Goal: Task Accomplishment & Management: Manage account settings

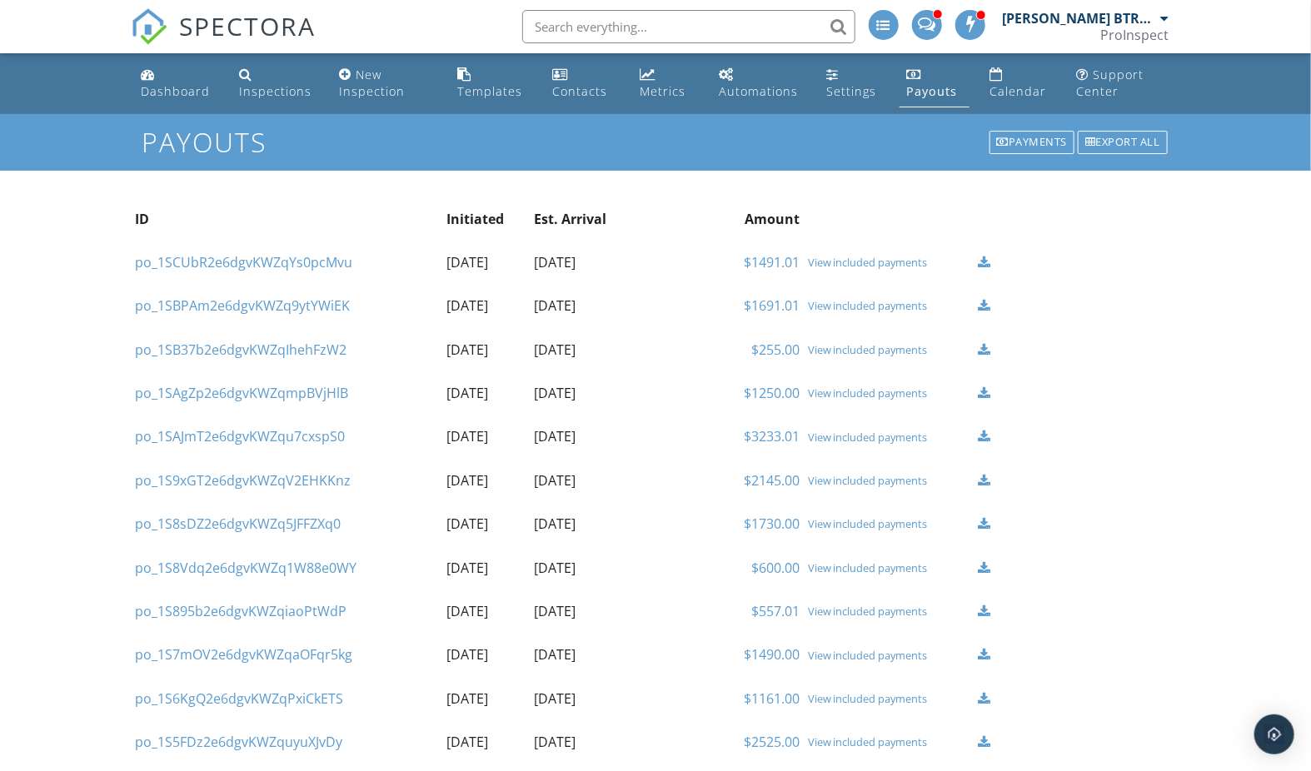
click at [898, 306] on div "View included payments" at bounding box center [889, 305] width 162 height 13
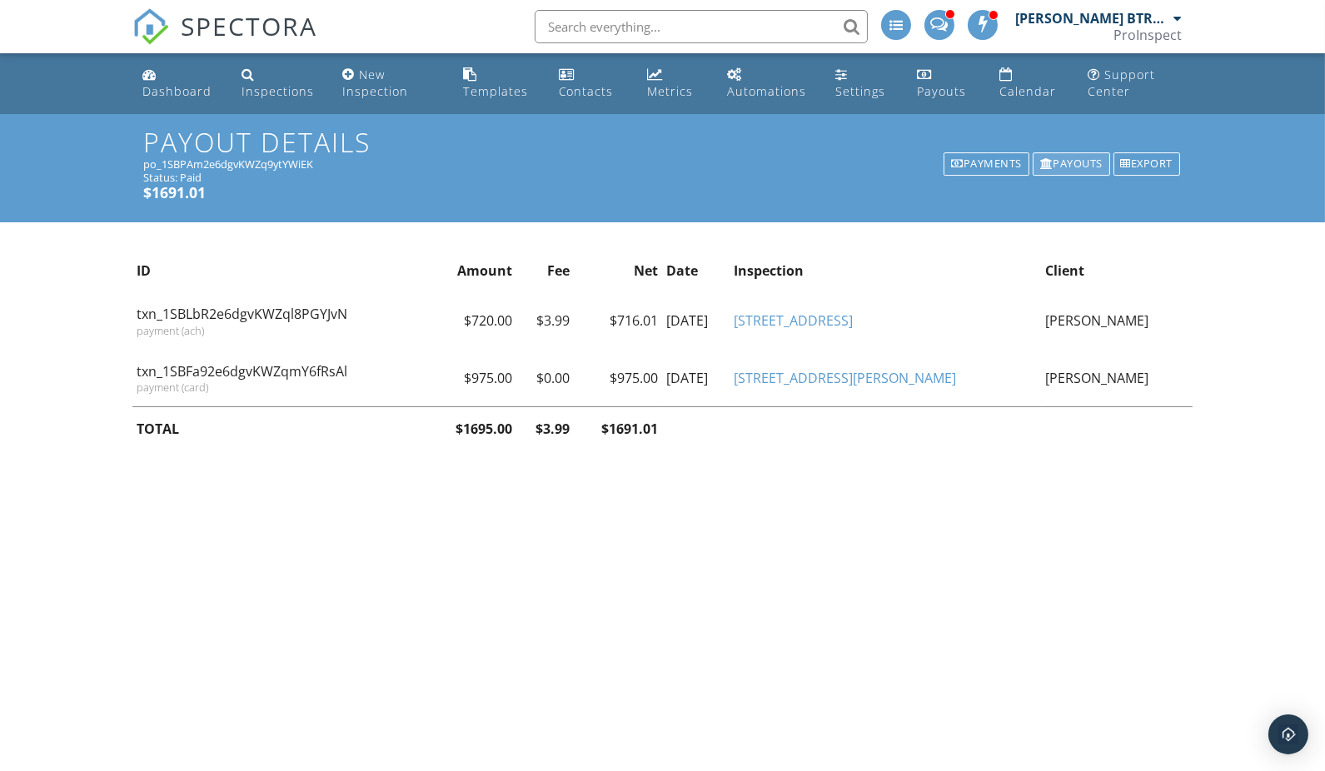
click at [1072, 156] on div "Payouts" at bounding box center [1070, 163] width 77 height 23
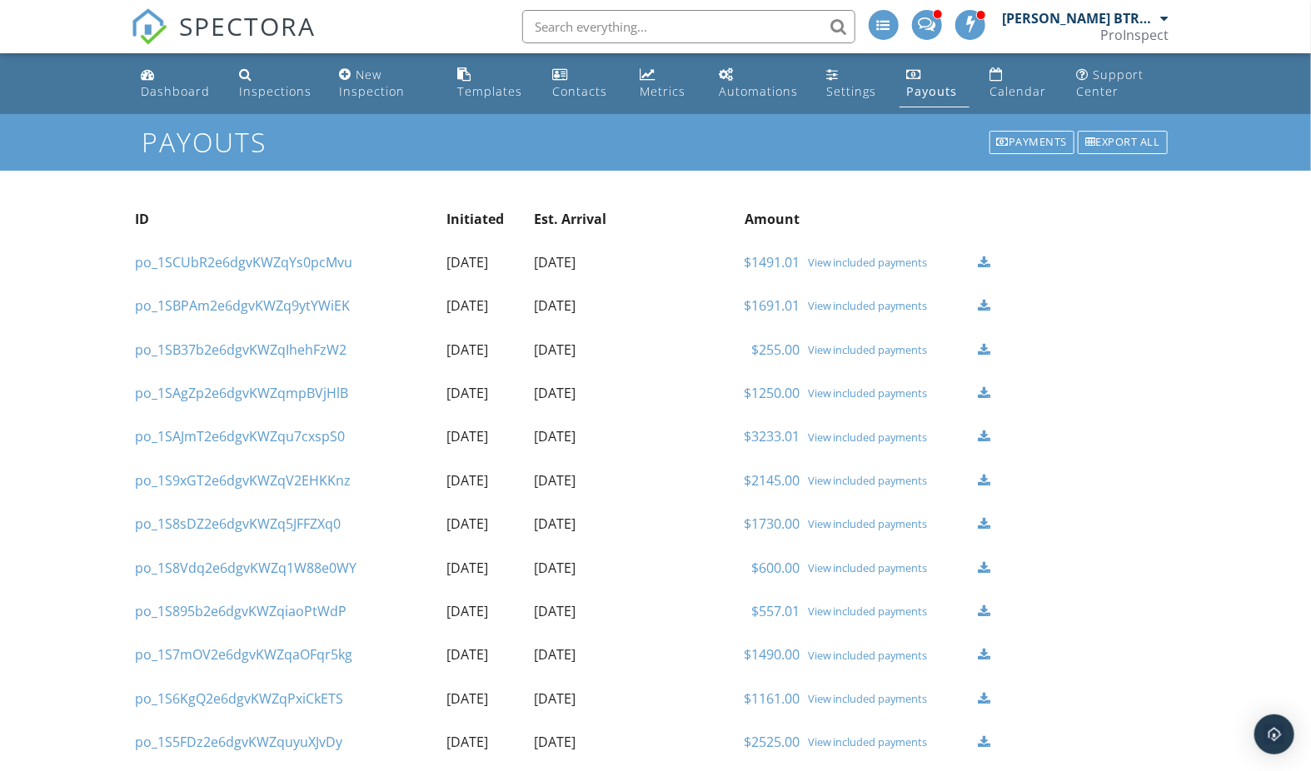
click at [889, 265] on div "View included payments" at bounding box center [889, 262] width 162 height 13
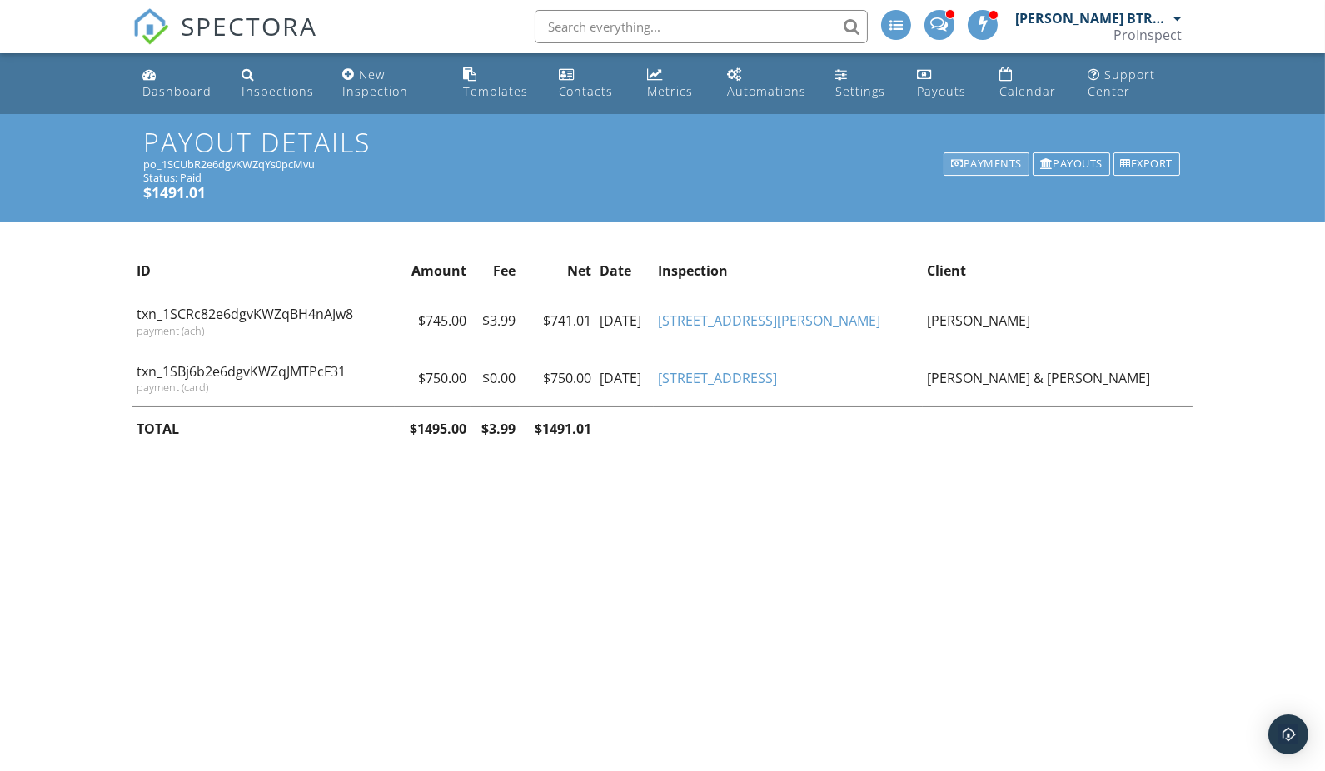
click at [989, 160] on div "Payments" at bounding box center [986, 163] width 86 height 23
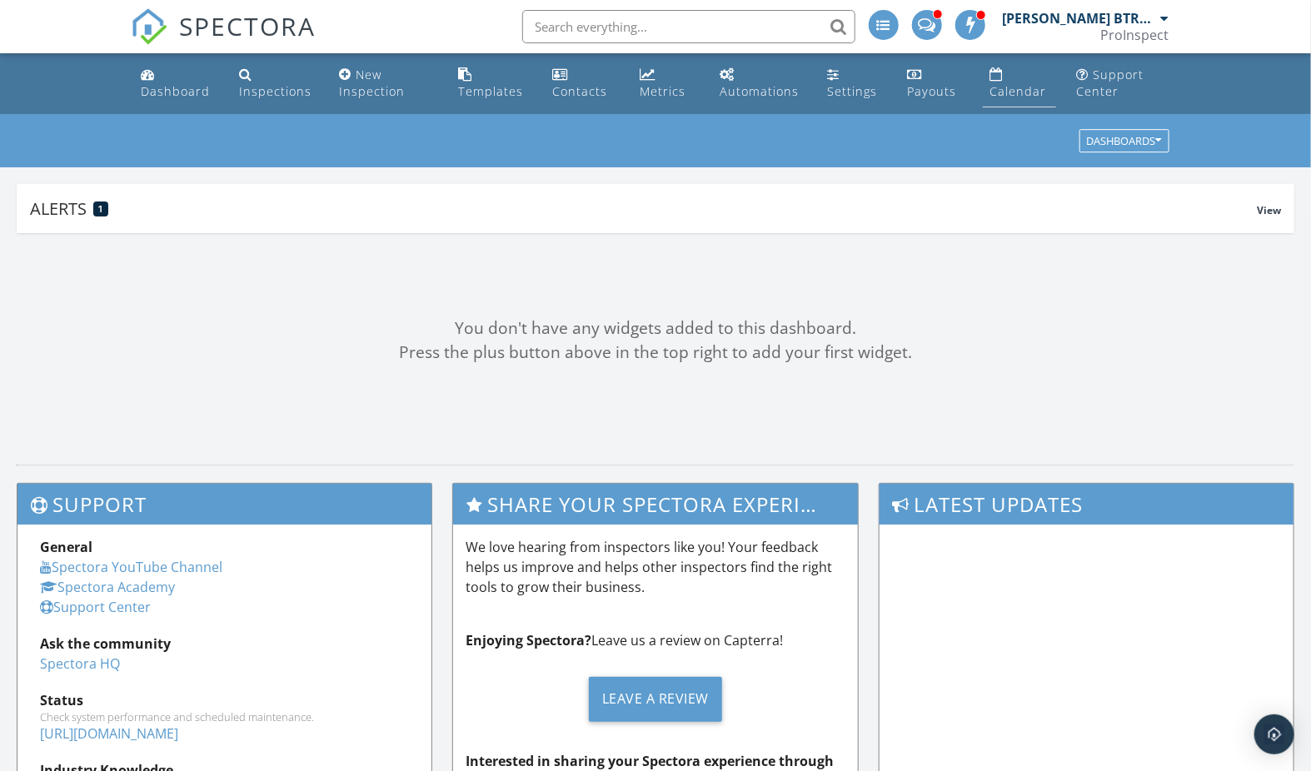
click at [1016, 92] on div "Calendar" at bounding box center [1017, 91] width 57 height 16
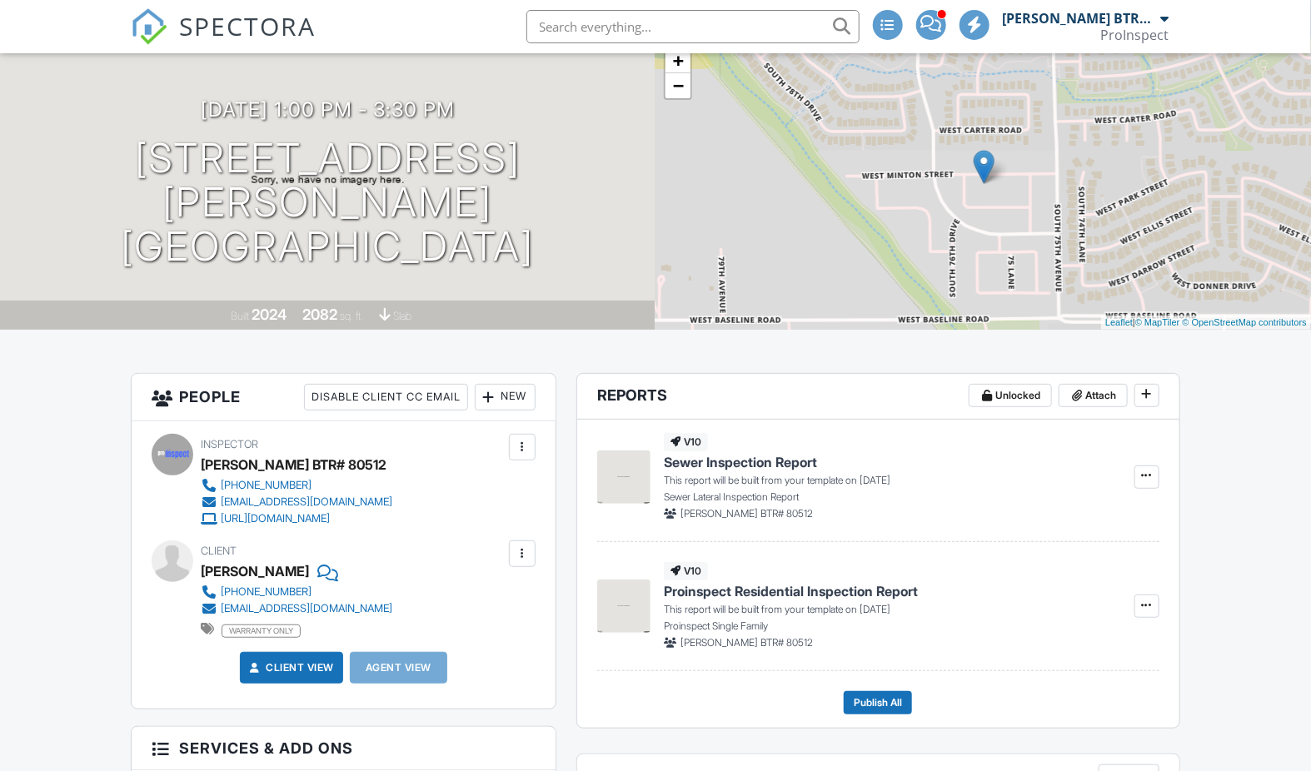
scroll to position [518, 0]
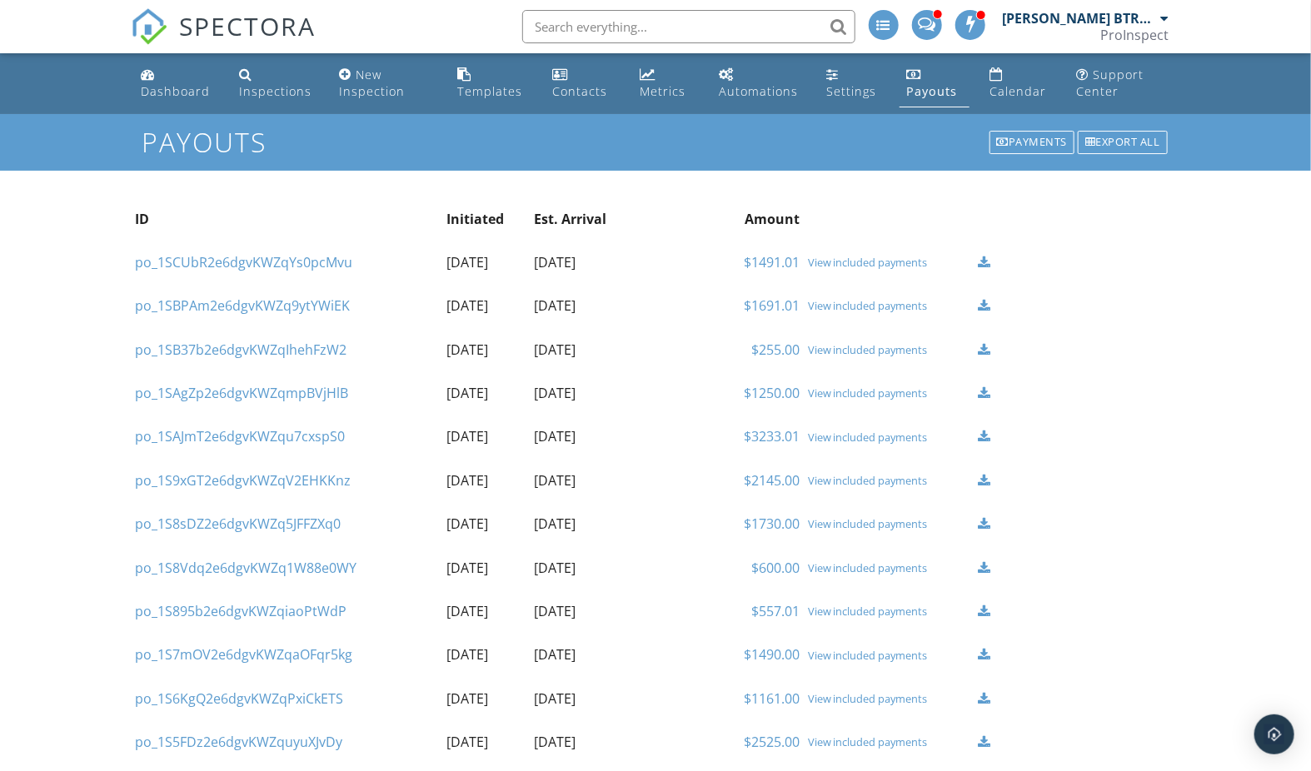
click at [884, 264] on div "View included payments" at bounding box center [889, 262] width 162 height 13
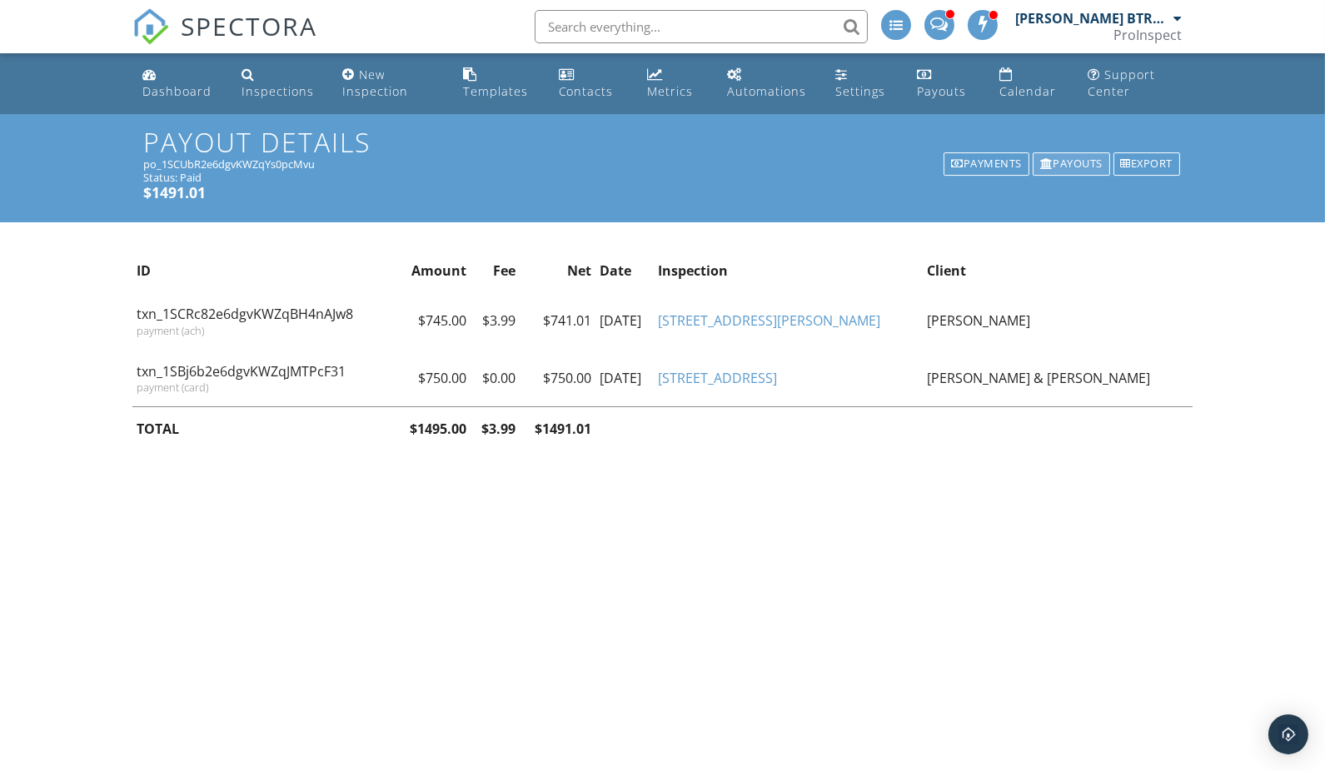
click at [1079, 162] on div "Payouts" at bounding box center [1070, 163] width 77 height 23
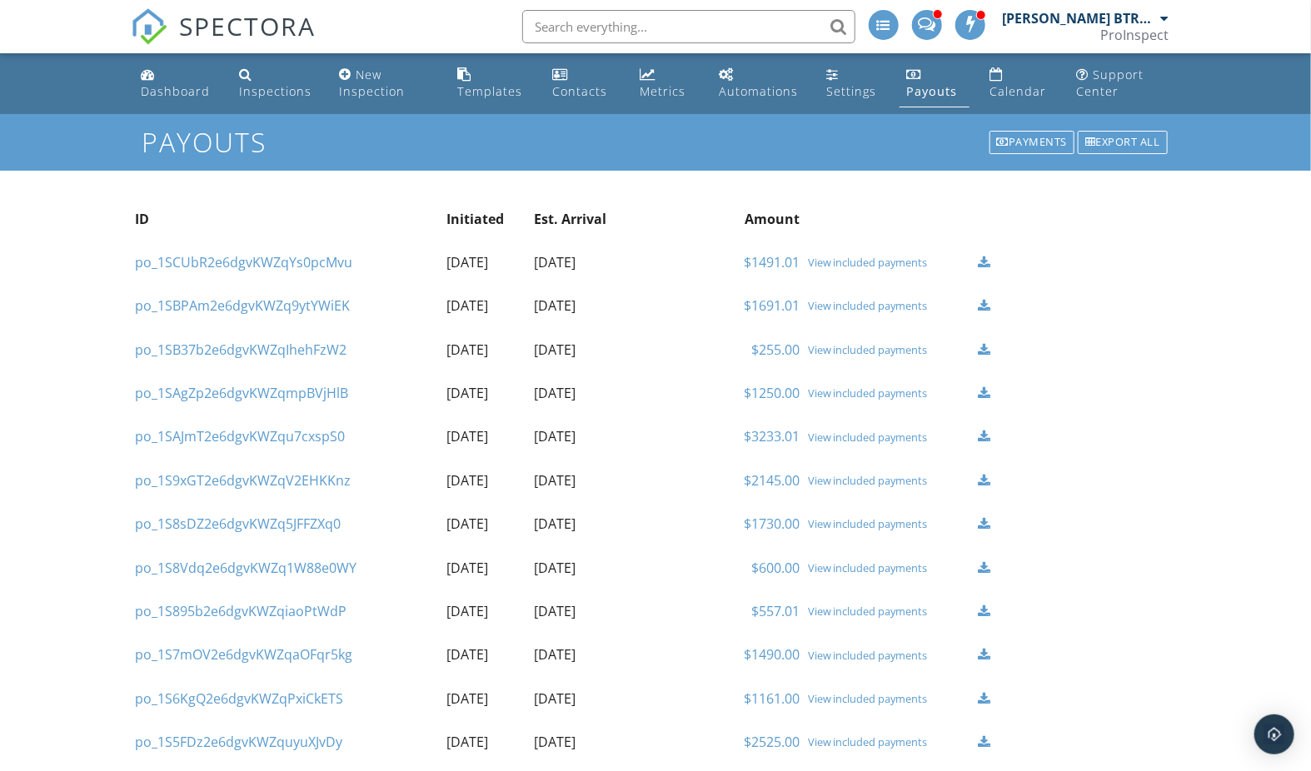
click at [854, 305] on div "View included payments" at bounding box center [889, 305] width 162 height 13
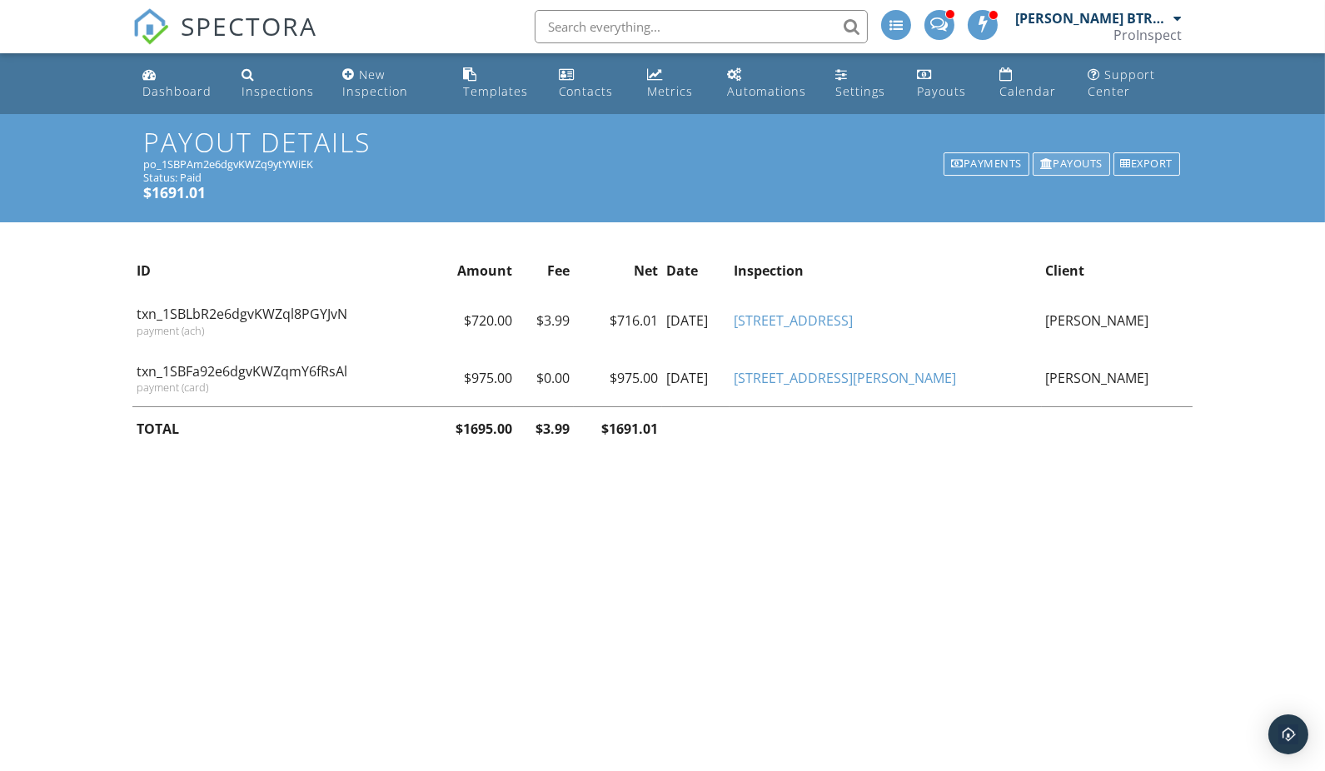
click at [1064, 167] on div "Payouts" at bounding box center [1070, 163] width 77 height 23
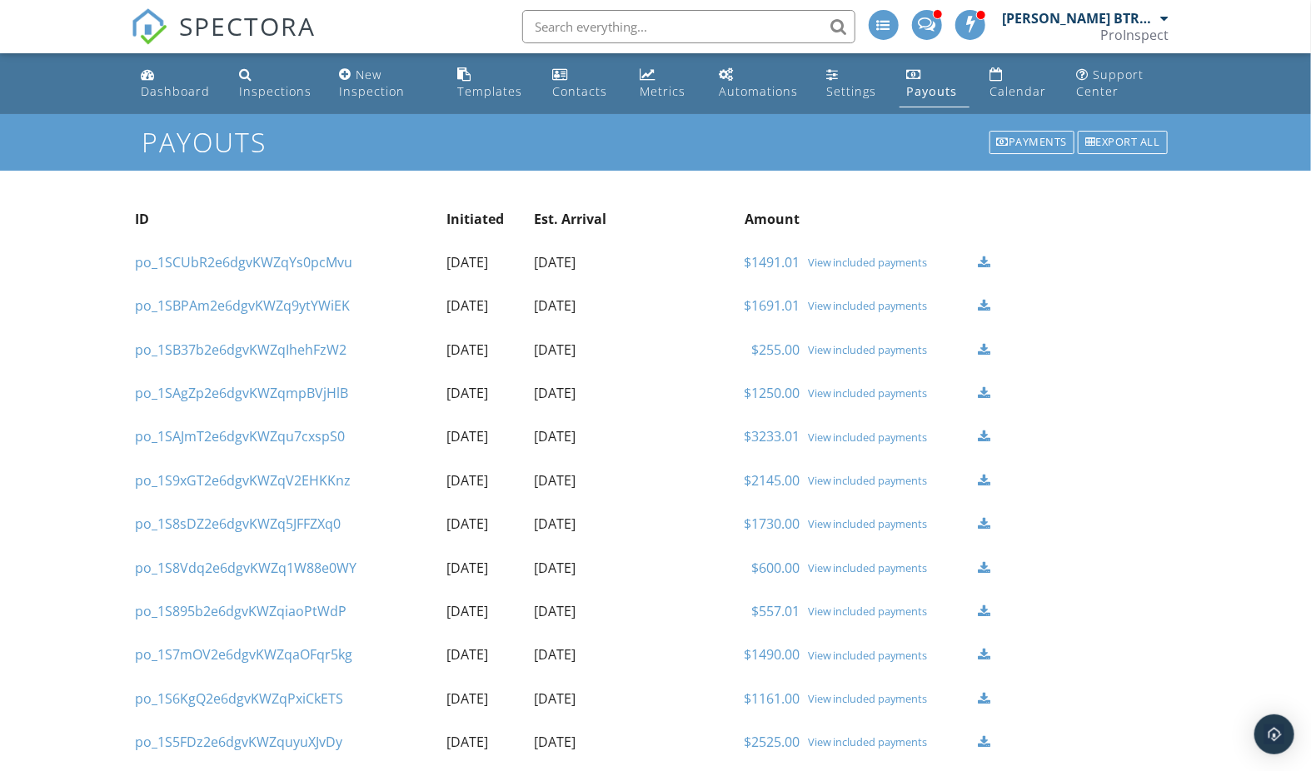
click at [863, 260] on div "View included payments" at bounding box center [889, 262] width 162 height 13
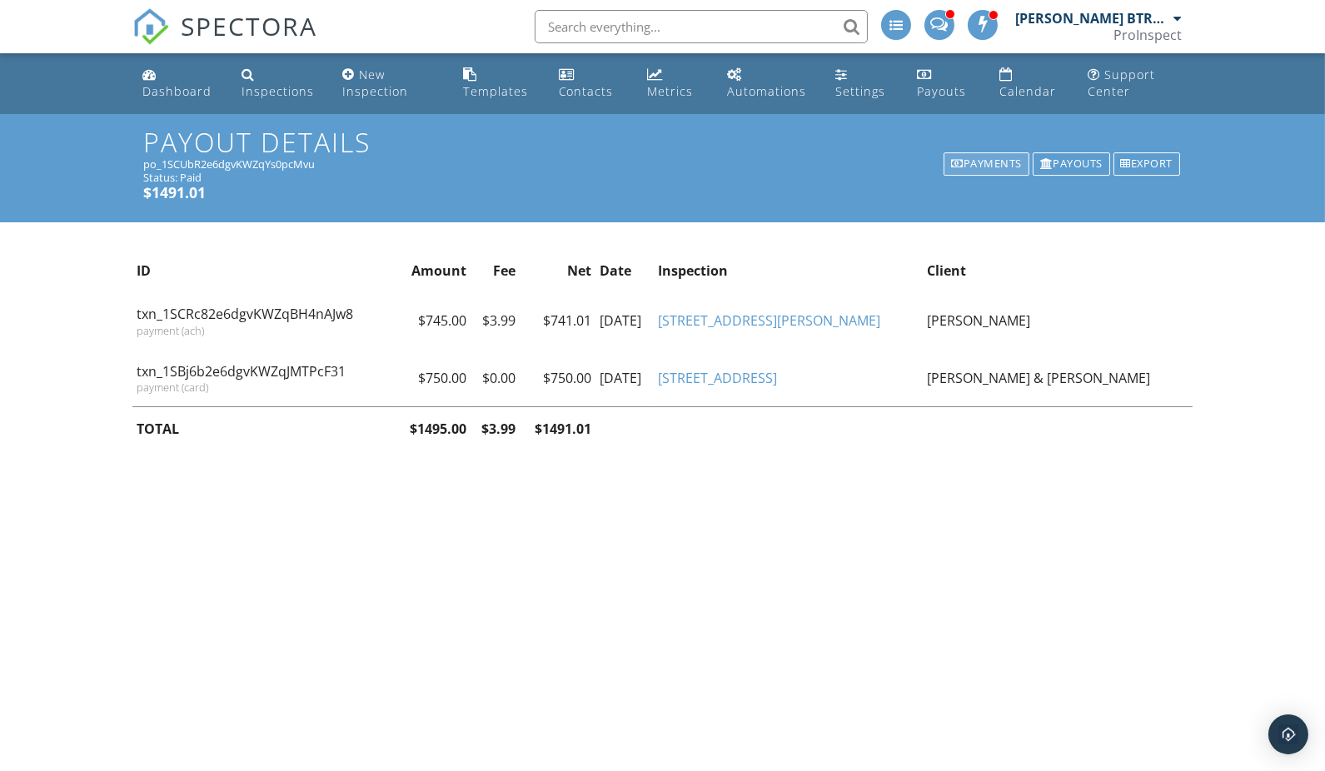
click at [984, 162] on div "Payments" at bounding box center [986, 163] width 86 height 23
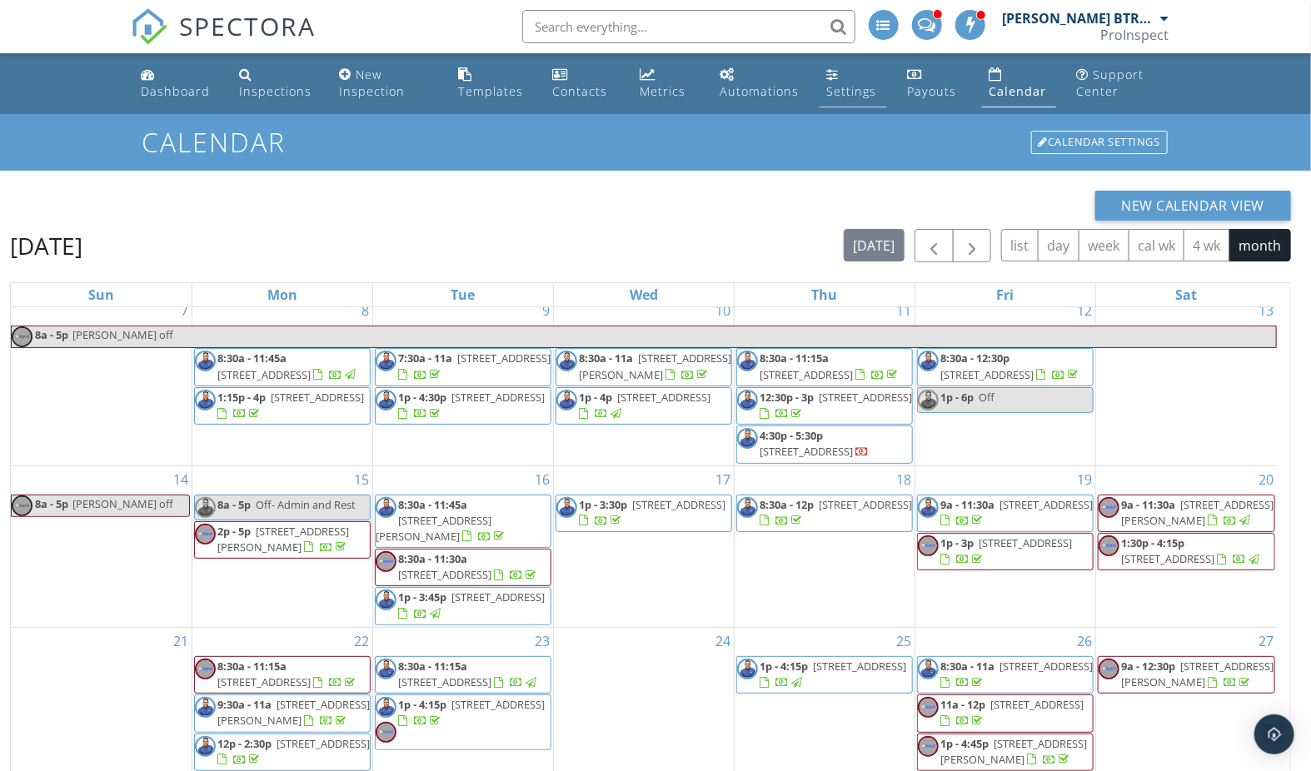
click at [863, 88] on div "Settings" at bounding box center [851, 91] width 50 height 16
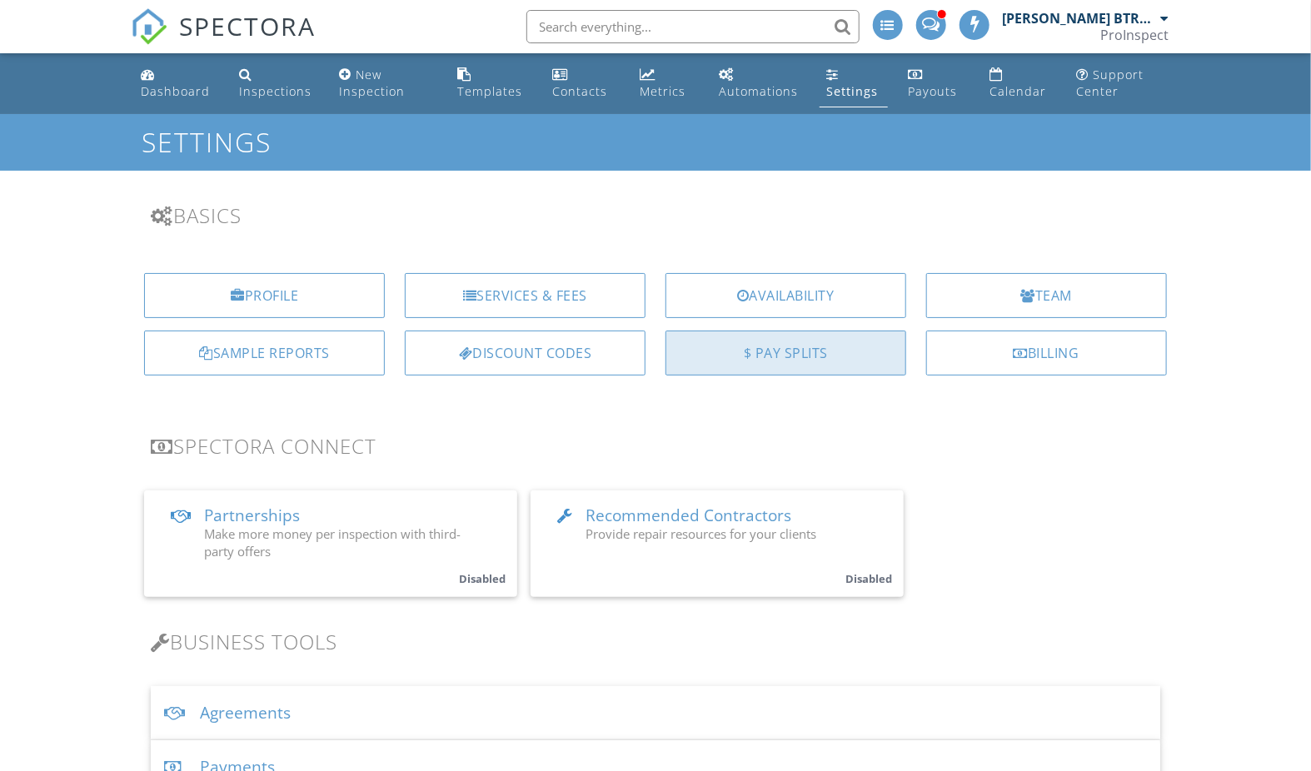
click at [792, 346] on div "$ Pay Splits" at bounding box center [785, 353] width 241 height 45
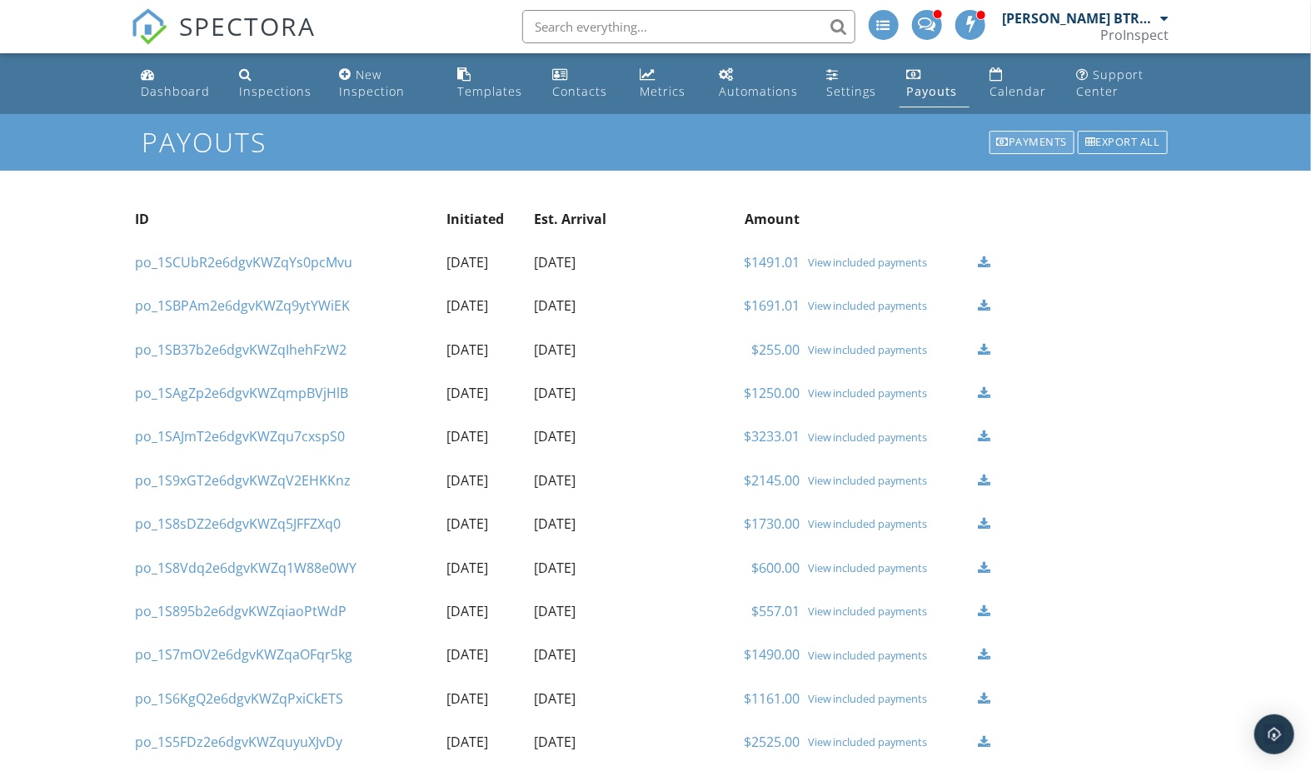
click at [1025, 141] on div "Payments" at bounding box center [1032, 142] width 86 height 23
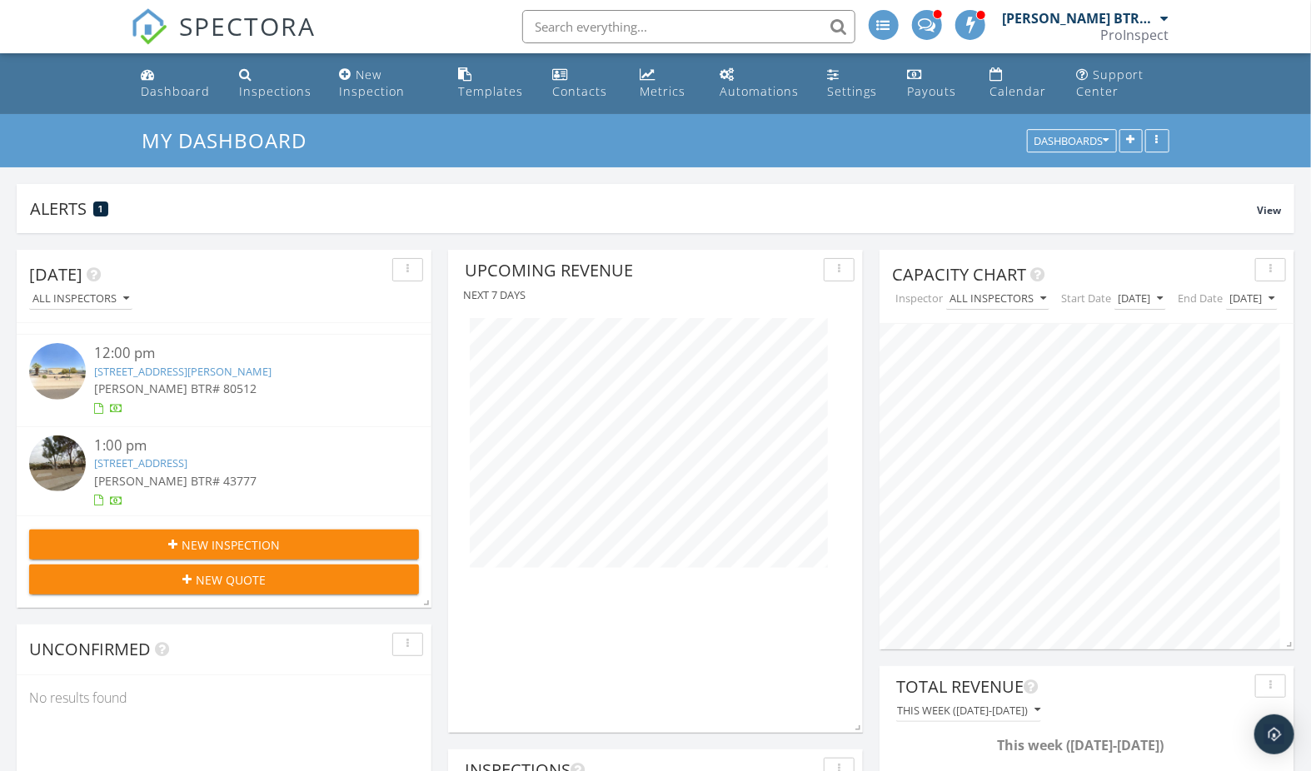
scroll to position [152, 0]
click at [931, 18] on span at bounding box center [926, 23] width 17 height 15
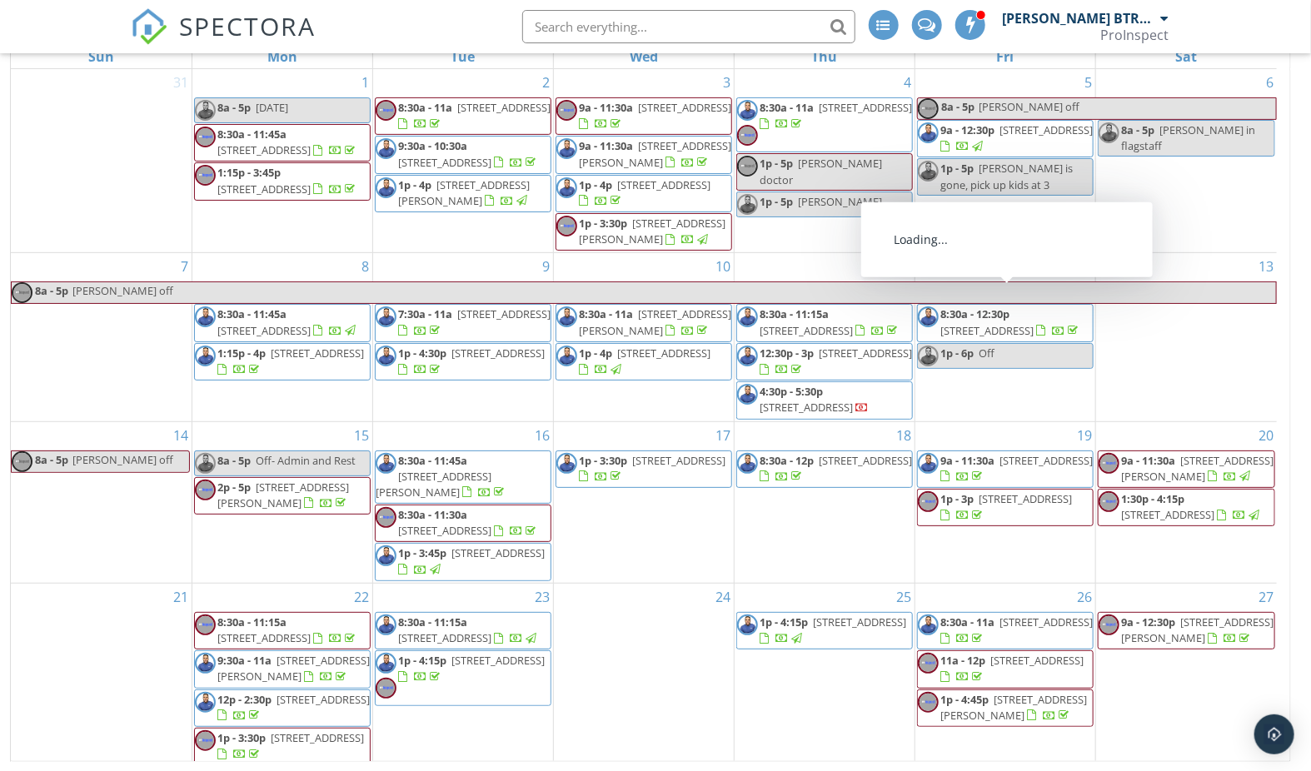
scroll to position [200, 0]
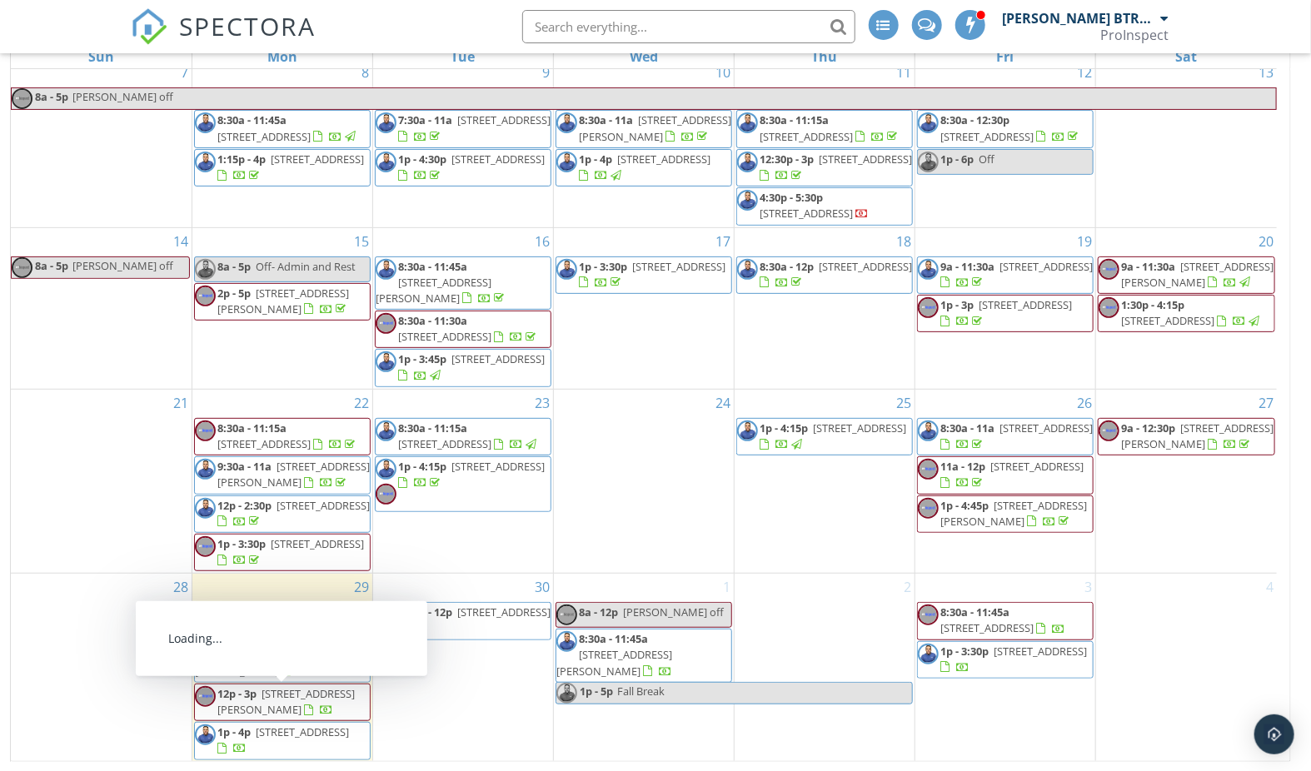
click at [326, 698] on span "3138 E Emelita Ave , Mesa 85204" at bounding box center [285, 701] width 137 height 31
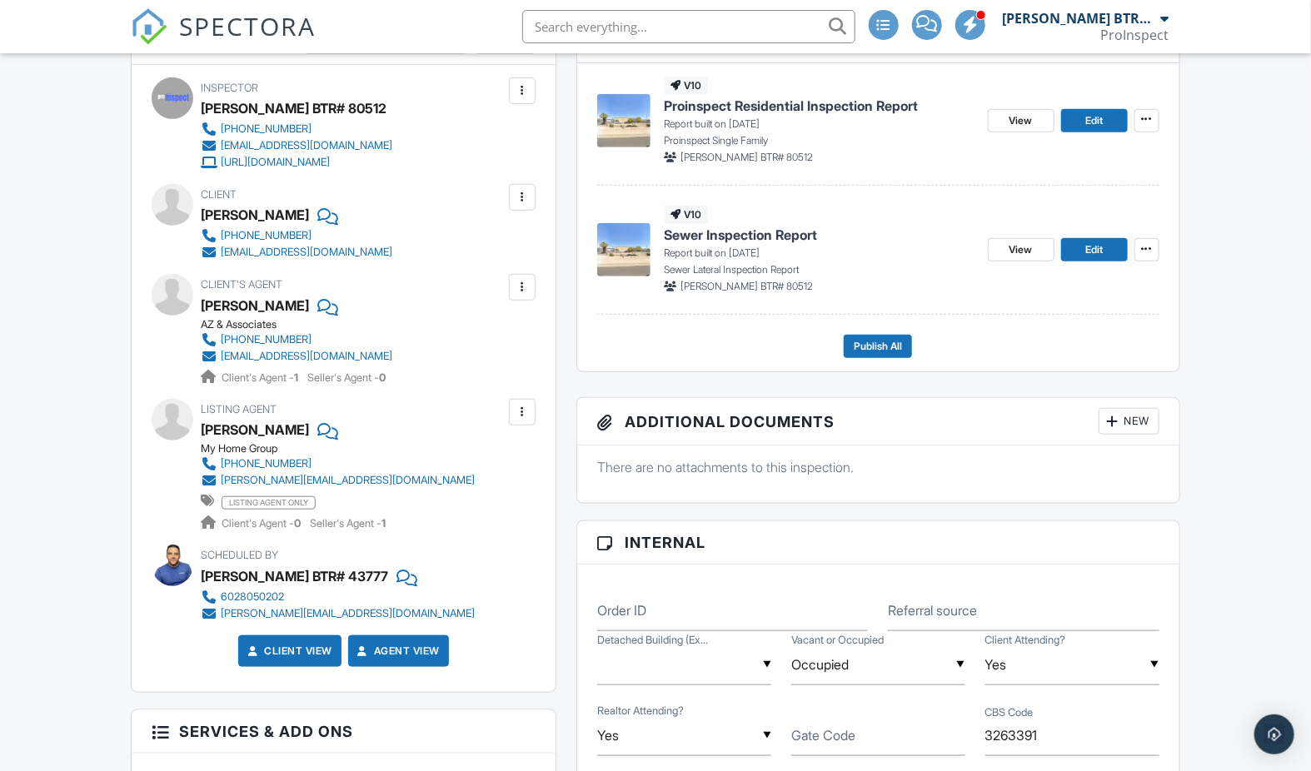
type input "3263391"
click at [317, 434] on div at bounding box center [325, 429] width 17 height 25
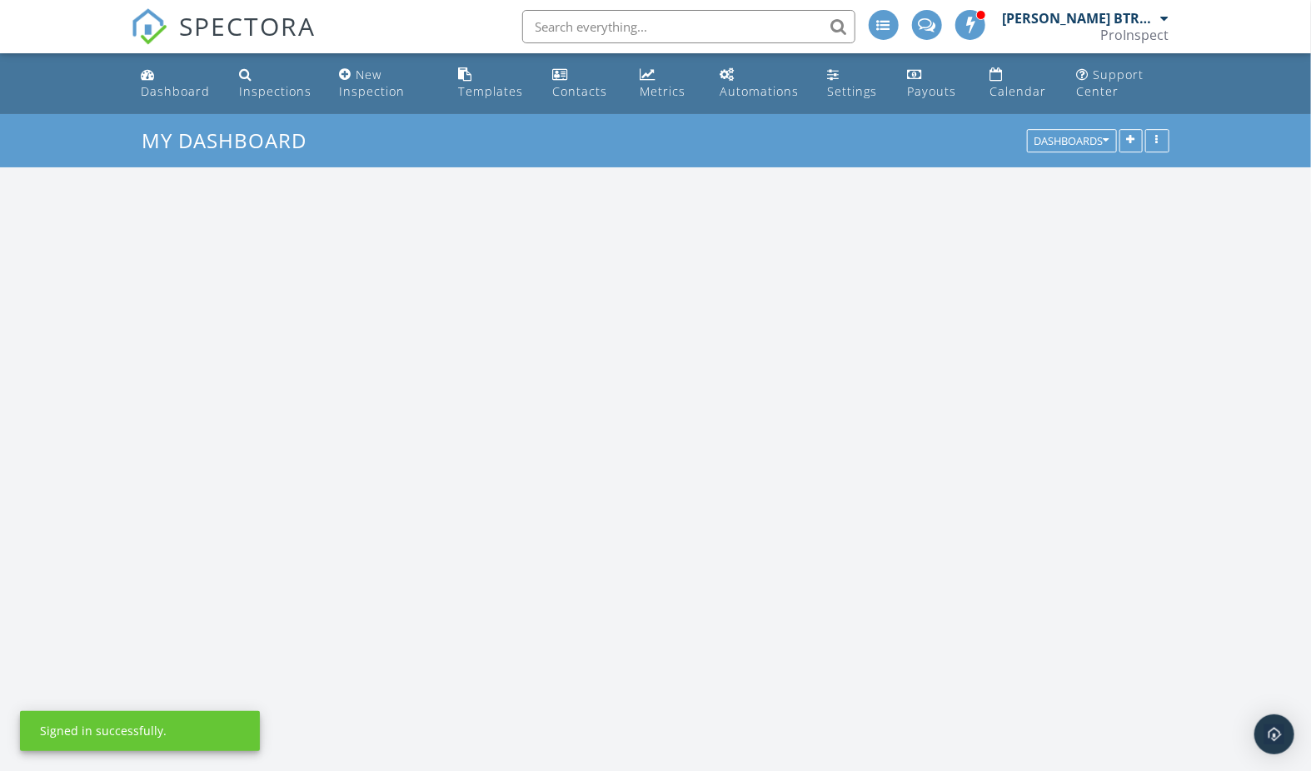
click at [660, 24] on input "text" at bounding box center [688, 26] width 333 height 33
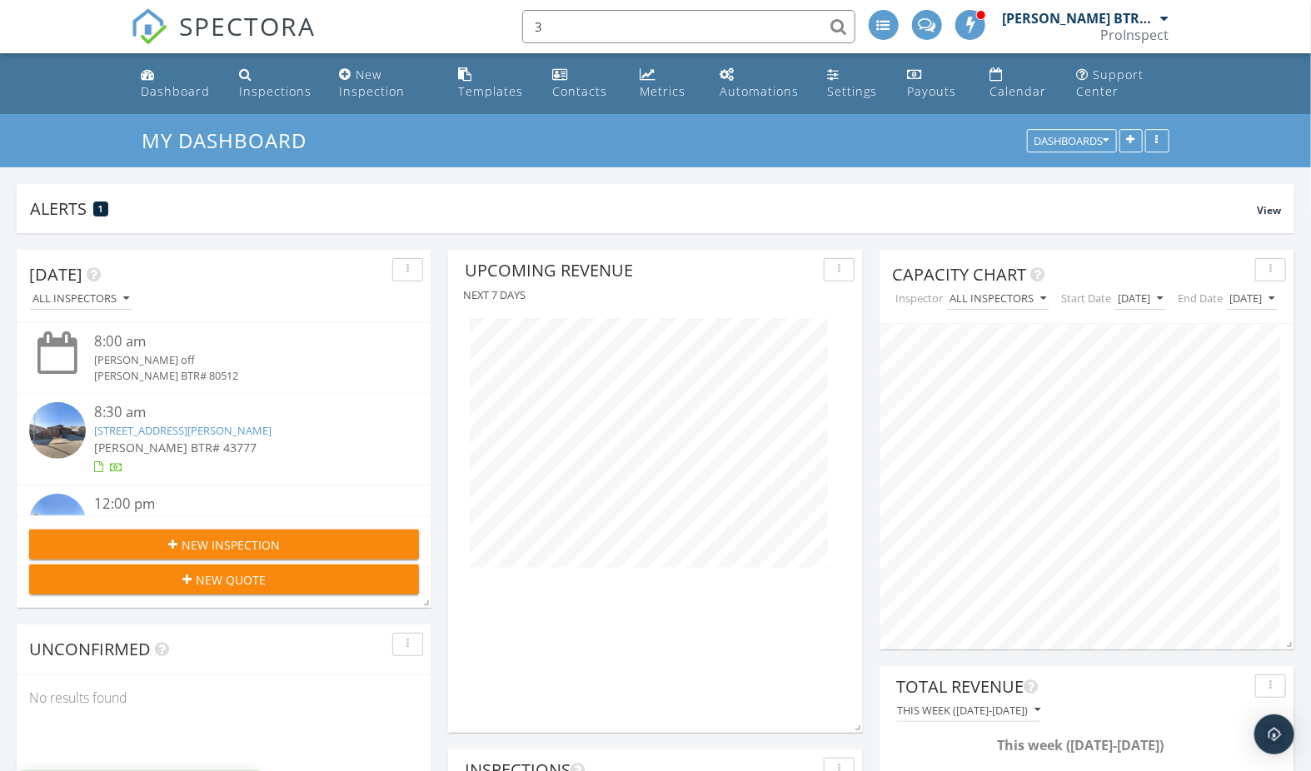
scroll to position [483, 415]
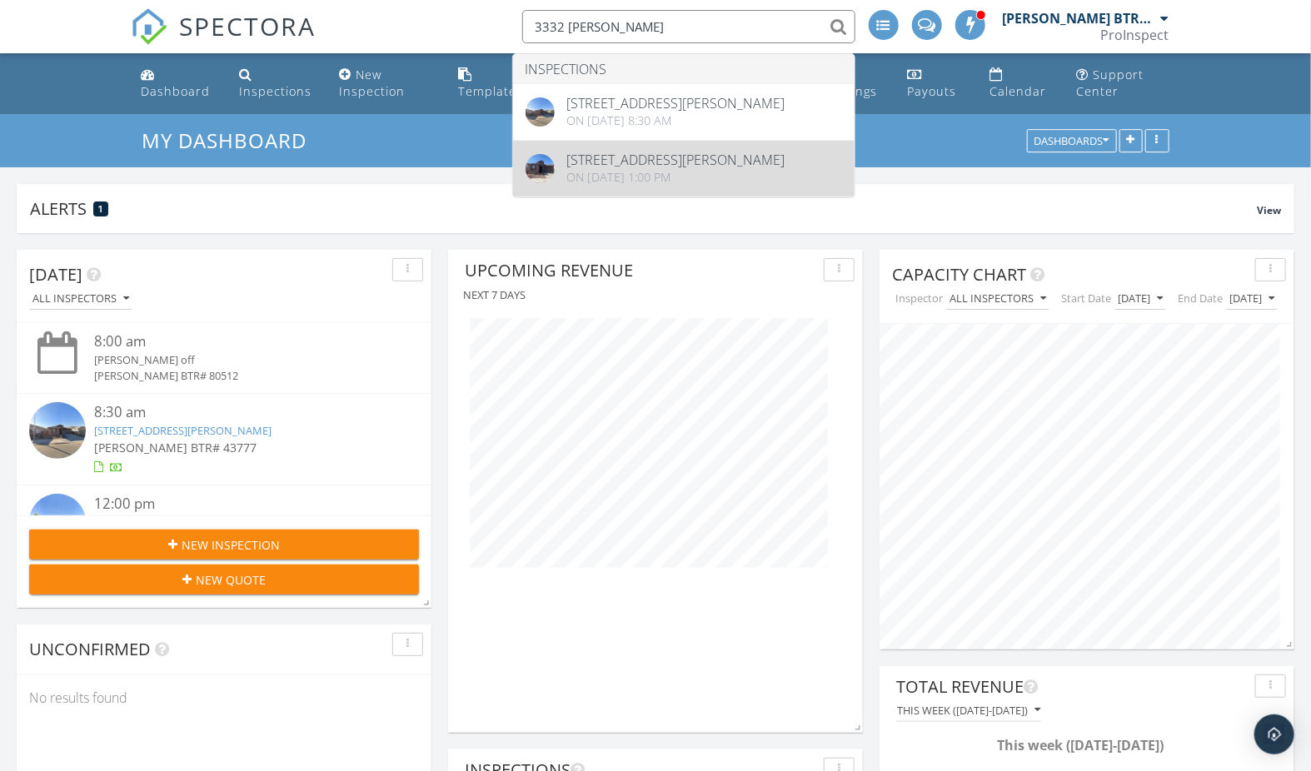
type input "3332 piedra"
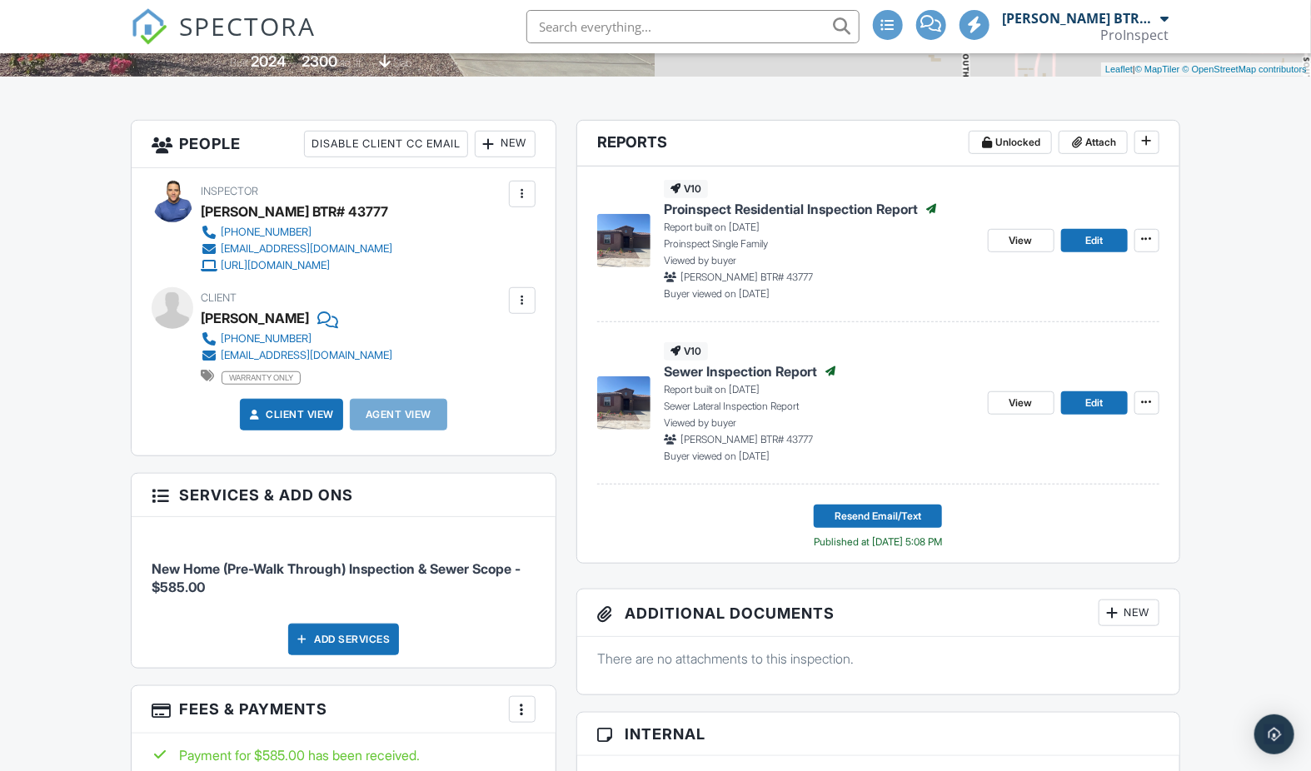
scroll to position [416, 0]
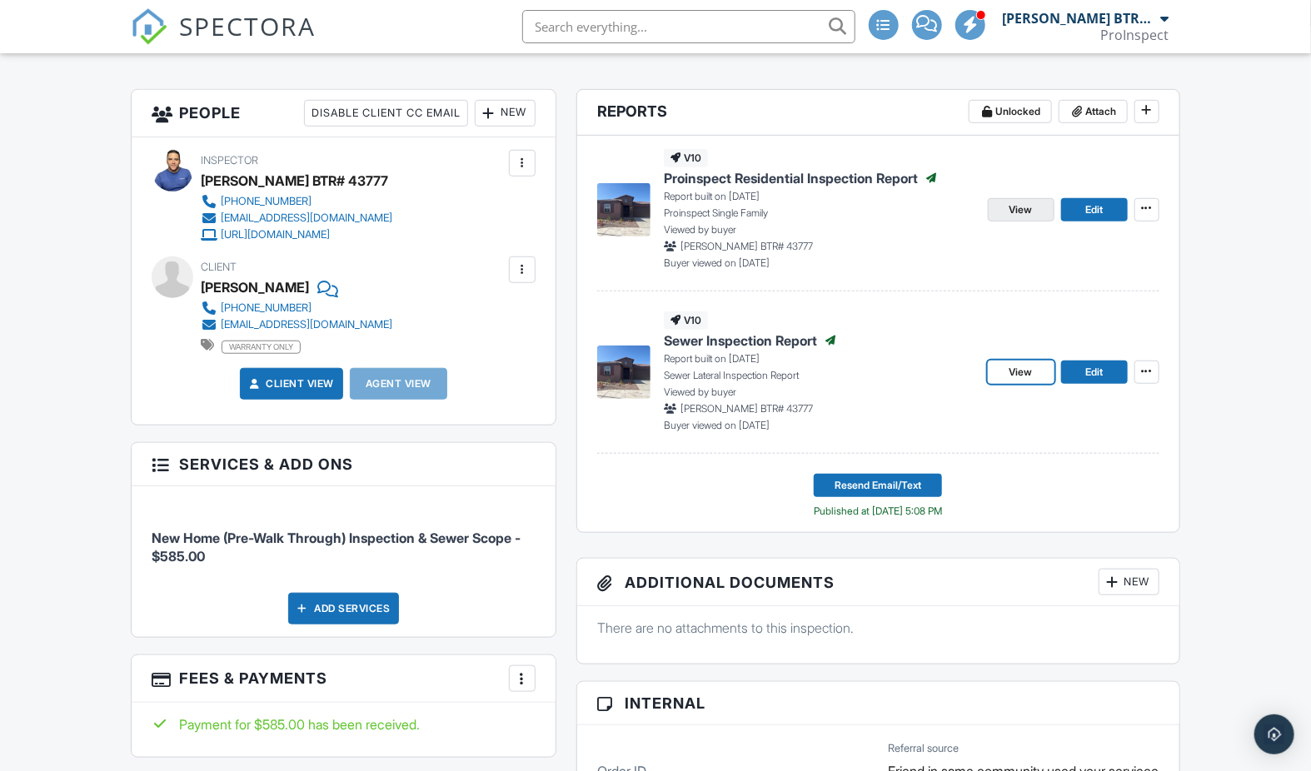
click at [1029, 206] on span "View" at bounding box center [1020, 209] width 23 height 17
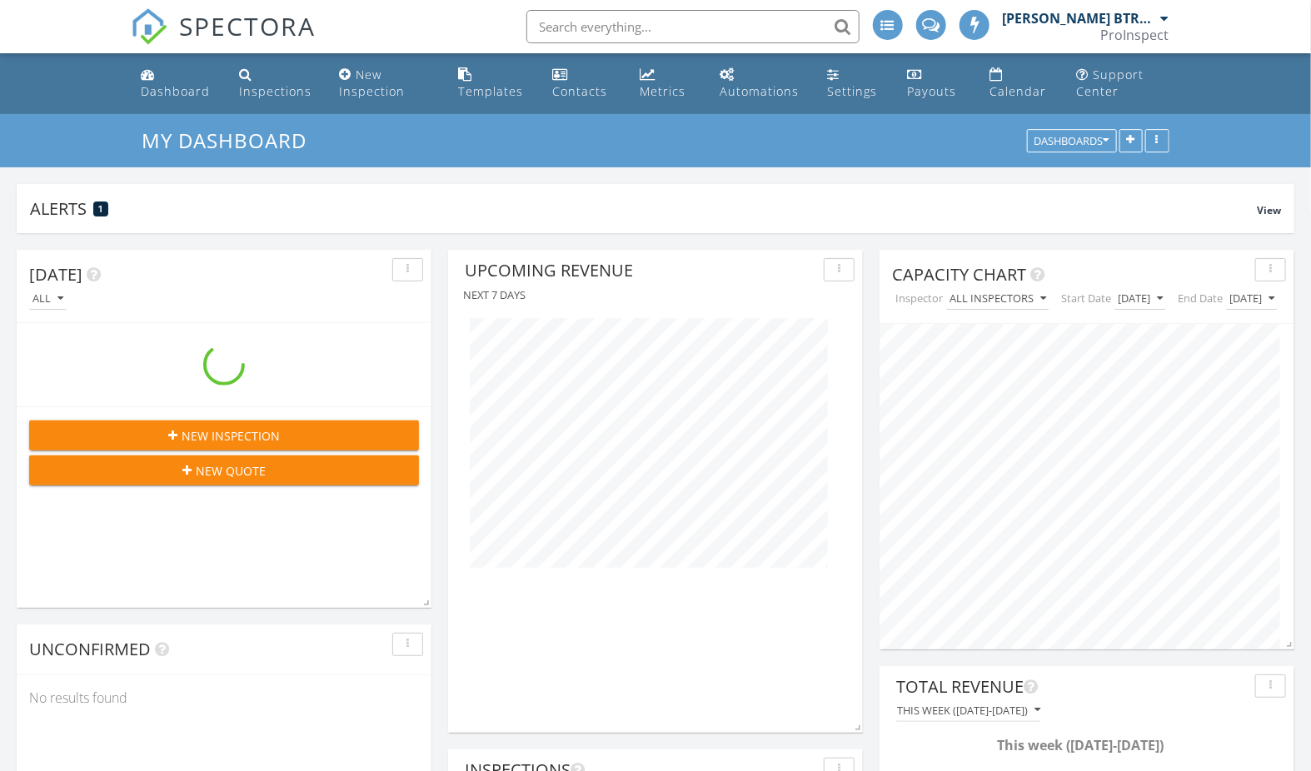
scroll to position [483, 415]
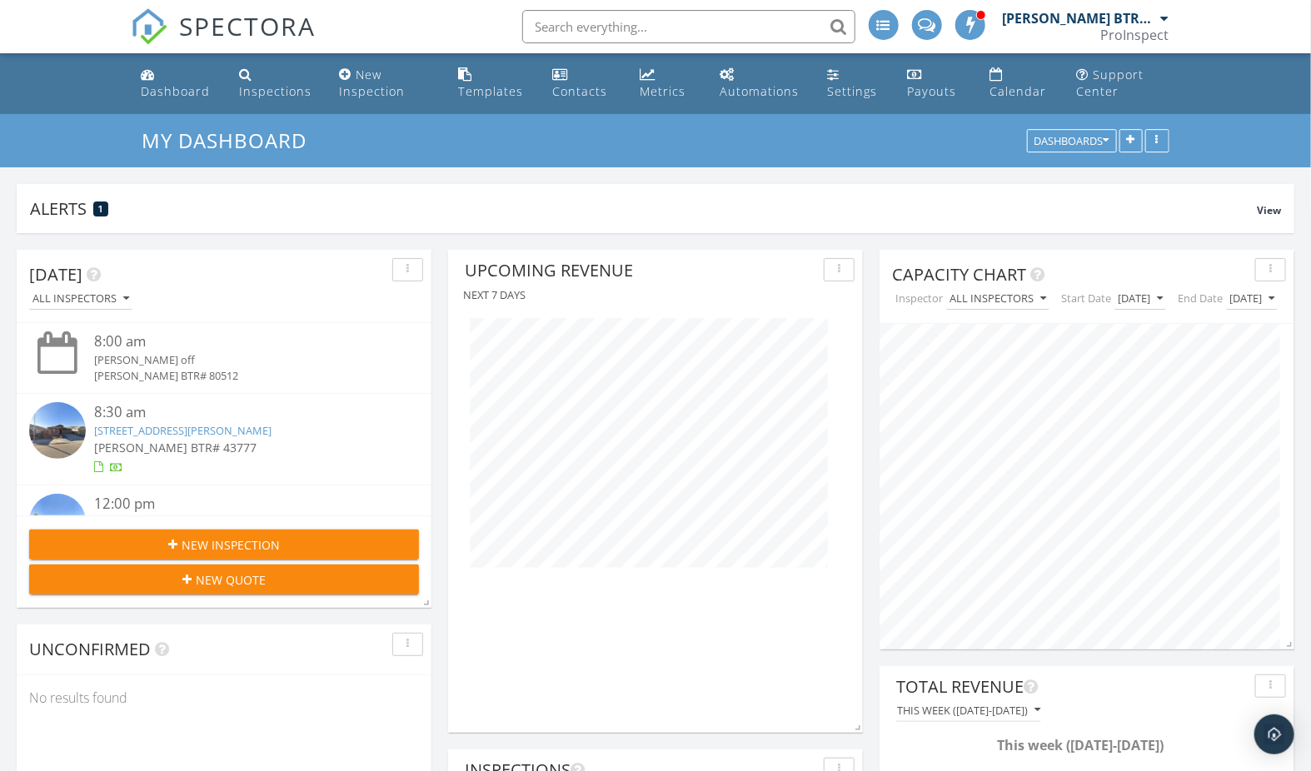
click at [216, 431] on link "[STREET_ADDRESS][PERSON_NAME]" at bounding box center [182, 430] width 177 height 15
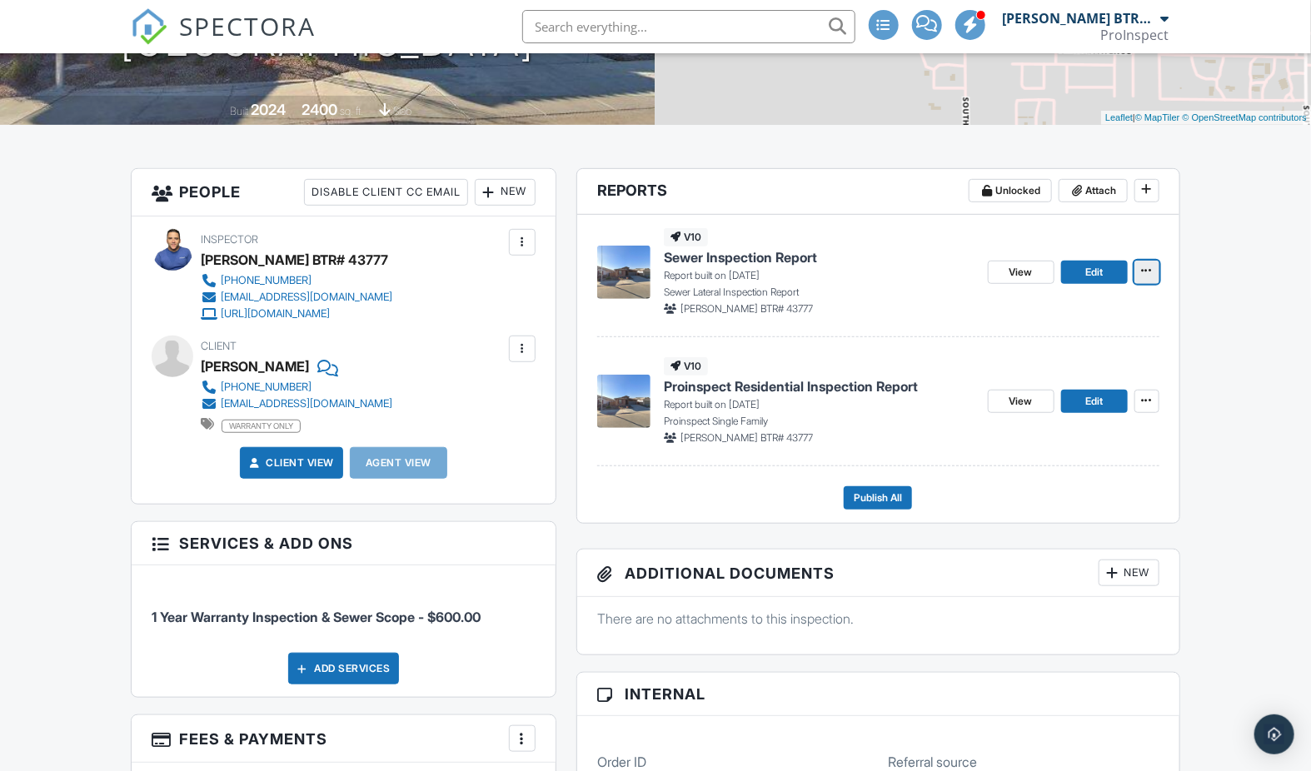
click at [1157, 275] on button at bounding box center [1146, 272] width 25 height 23
click at [1080, 391] on input "Delete Report" at bounding box center [1063, 394] width 170 height 37
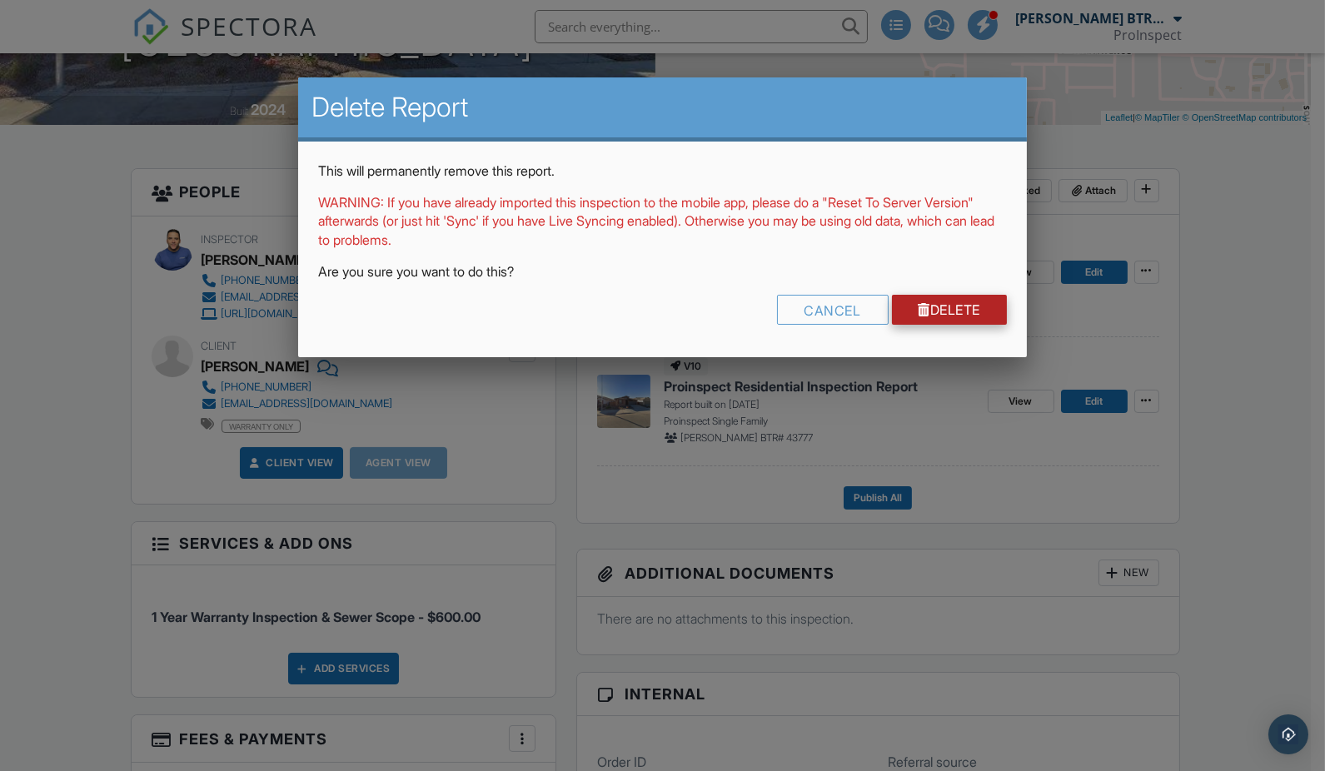
click at [935, 306] on link "Delete" at bounding box center [950, 310] width 116 height 30
